Goal: Use online tool/utility

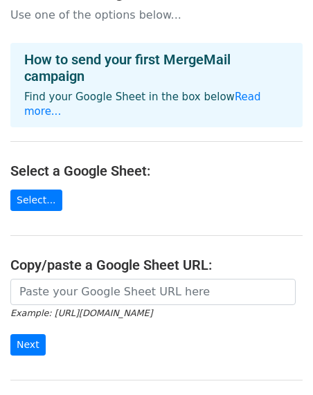
scroll to position [52, 0]
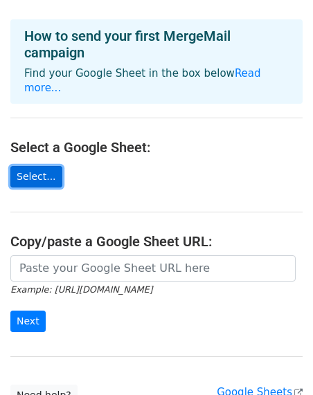
click at [40, 166] on link "Select..." at bounding box center [36, 176] width 52 height 21
